Goal: Information Seeking & Learning: Stay updated

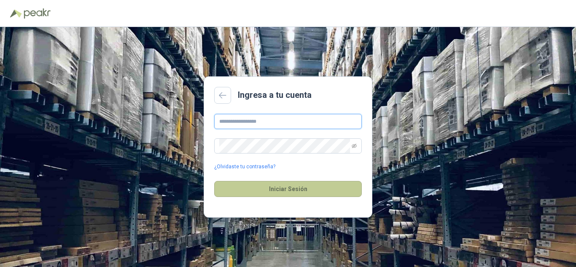
type input "**********"
click at [284, 189] on button "Iniciar Sesión" at bounding box center [288, 189] width 148 height 16
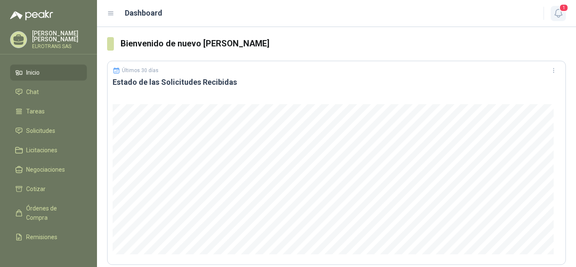
click at [565, 9] on span "1" at bounding box center [563, 8] width 9 height 8
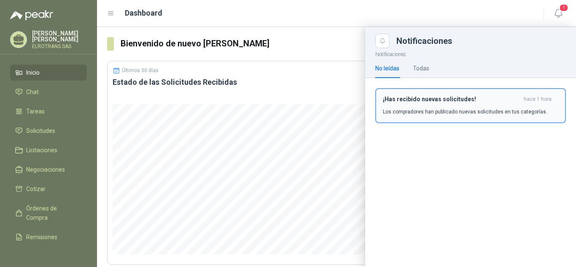
click at [453, 108] on p "Los compradores han publicado nuevas solicitudes en tus categorías." at bounding box center [465, 112] width 164 height 8
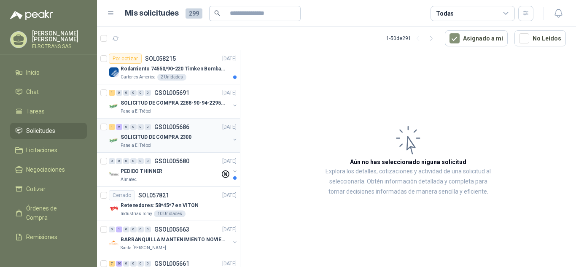
click at [169, 136] on p "SOLICITUD DE COMPRA 2300" at bounding box center [156, 137] width 71 height 8
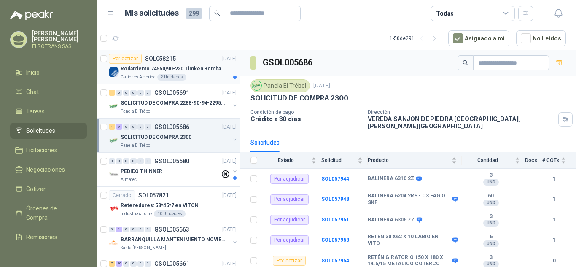
click at [150, 73] on div "Rodamiento 74550/90-220 Timken BombaVG40" at bounding box center [179, 69] width 116 height 10
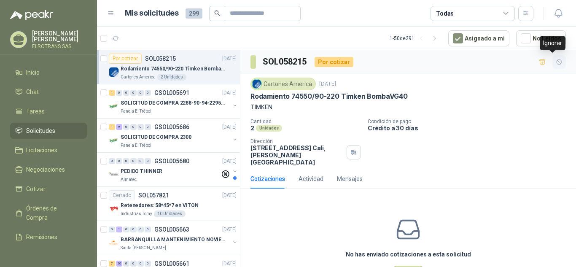
click at [556, 62] on icon "button" at bounding box center [559, 62] width 7 height 7
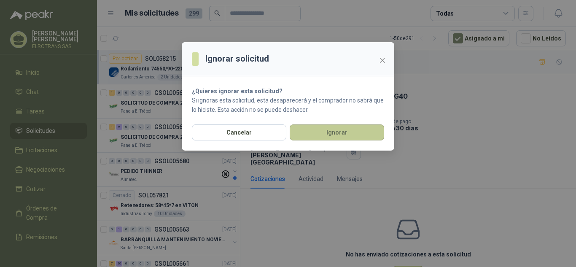
click at [329, 136] on button "Ignorar" at bounding box center [337, 132] width 94 height 16
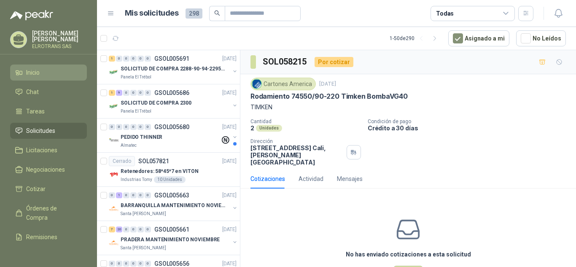
click at [35, 73] on span "Inicio" at bounding box center [32, 72] width 13 height 9
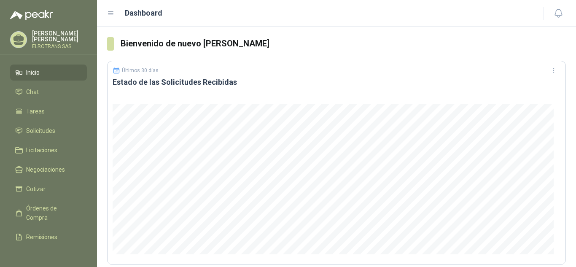
click at [51, 43] on div "[PERSON_NAME] ELROTRANS SAS" at bounding box center [59, 39] width 55 height 19
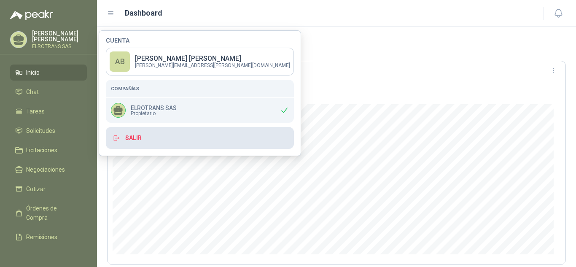
click at [134, 140] on button "Salir" at bounding box center [200, 138] width 188 height 22
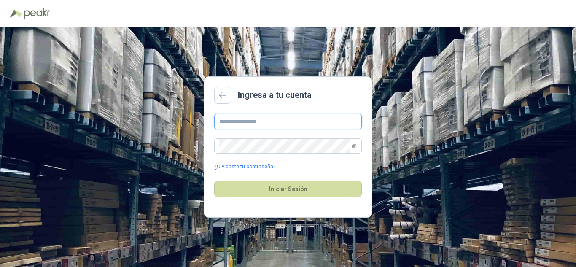
type input "**********"
